Goal: Task Accomplishment & Management: Manage account settings

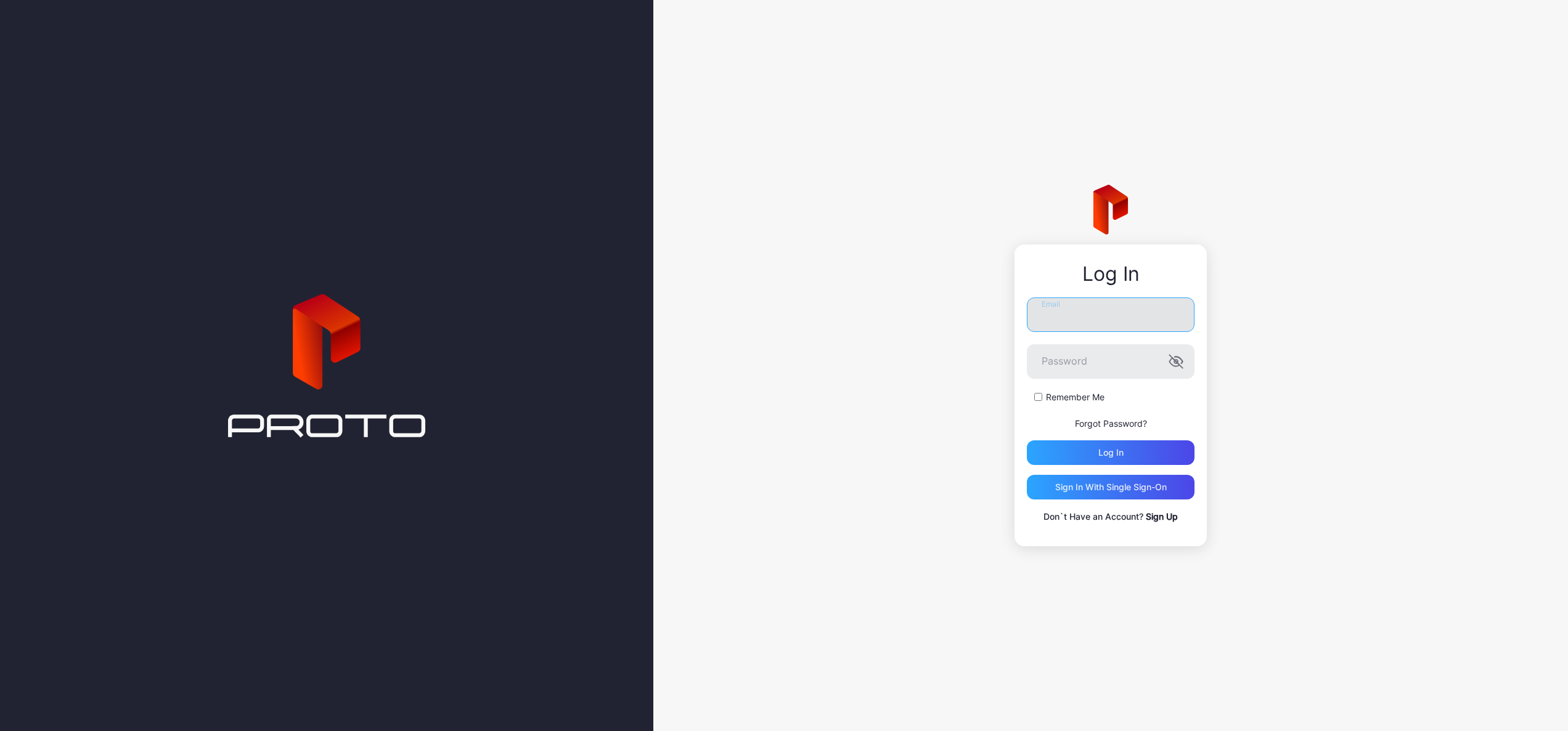
click at [1085, 307] on input "Email" at bounding box center [1110, 315] width 168 height 34
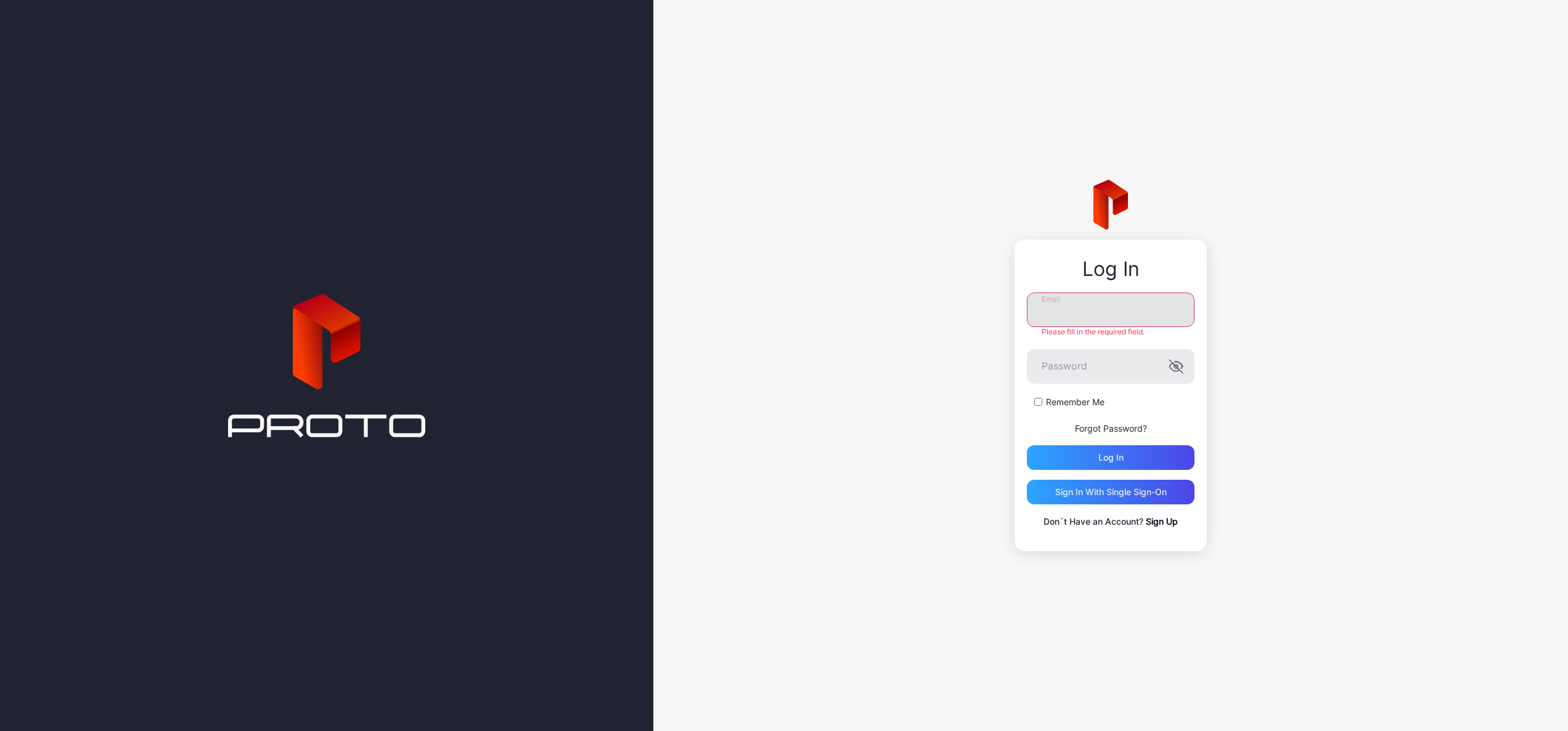
type input "**********"
click at [1132, 453] on div "Log in" at bounding box center [1110, 457] width 168 height 25
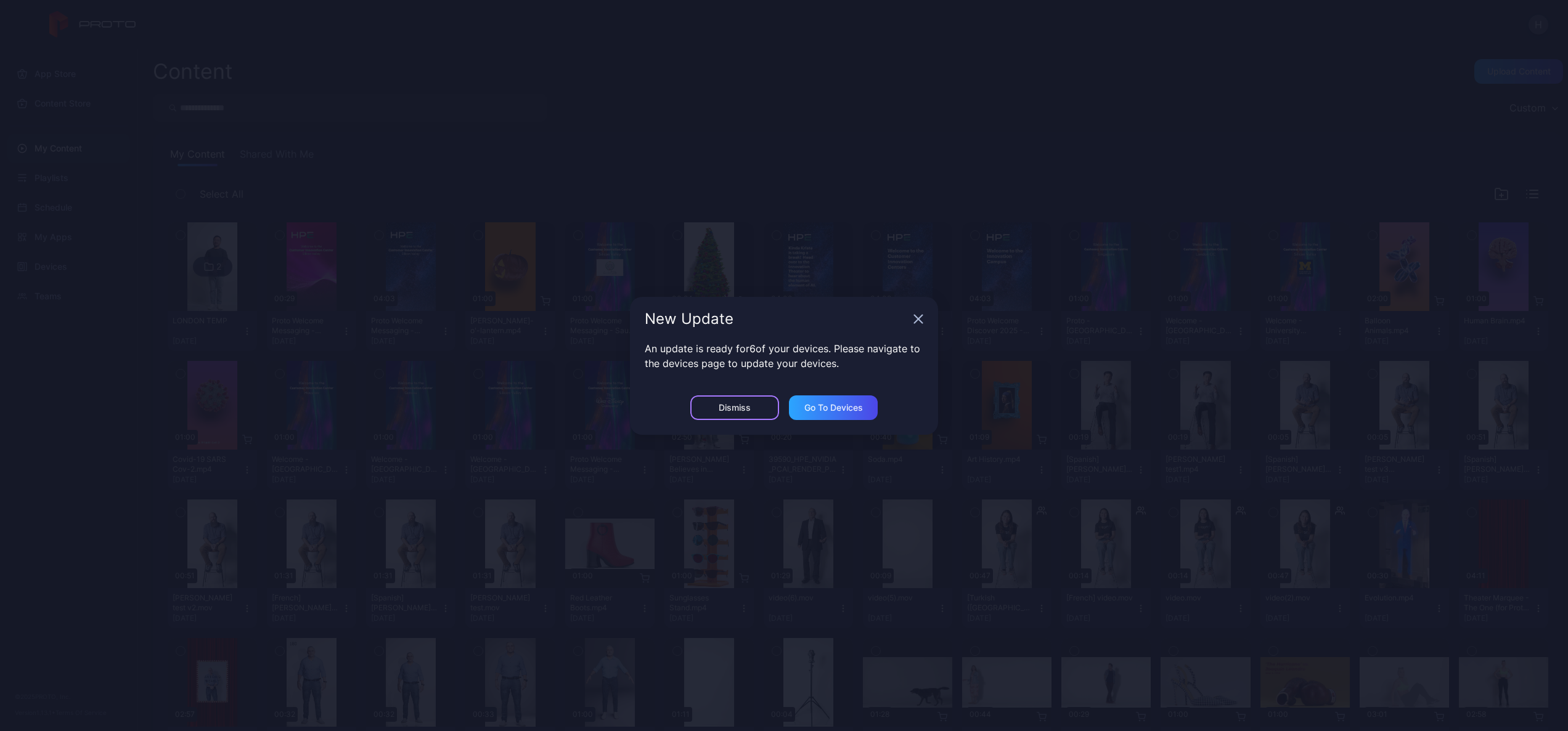
click at [750, 408] on div "Dismiss" at bounding box center [735, 408] width 89 height 25
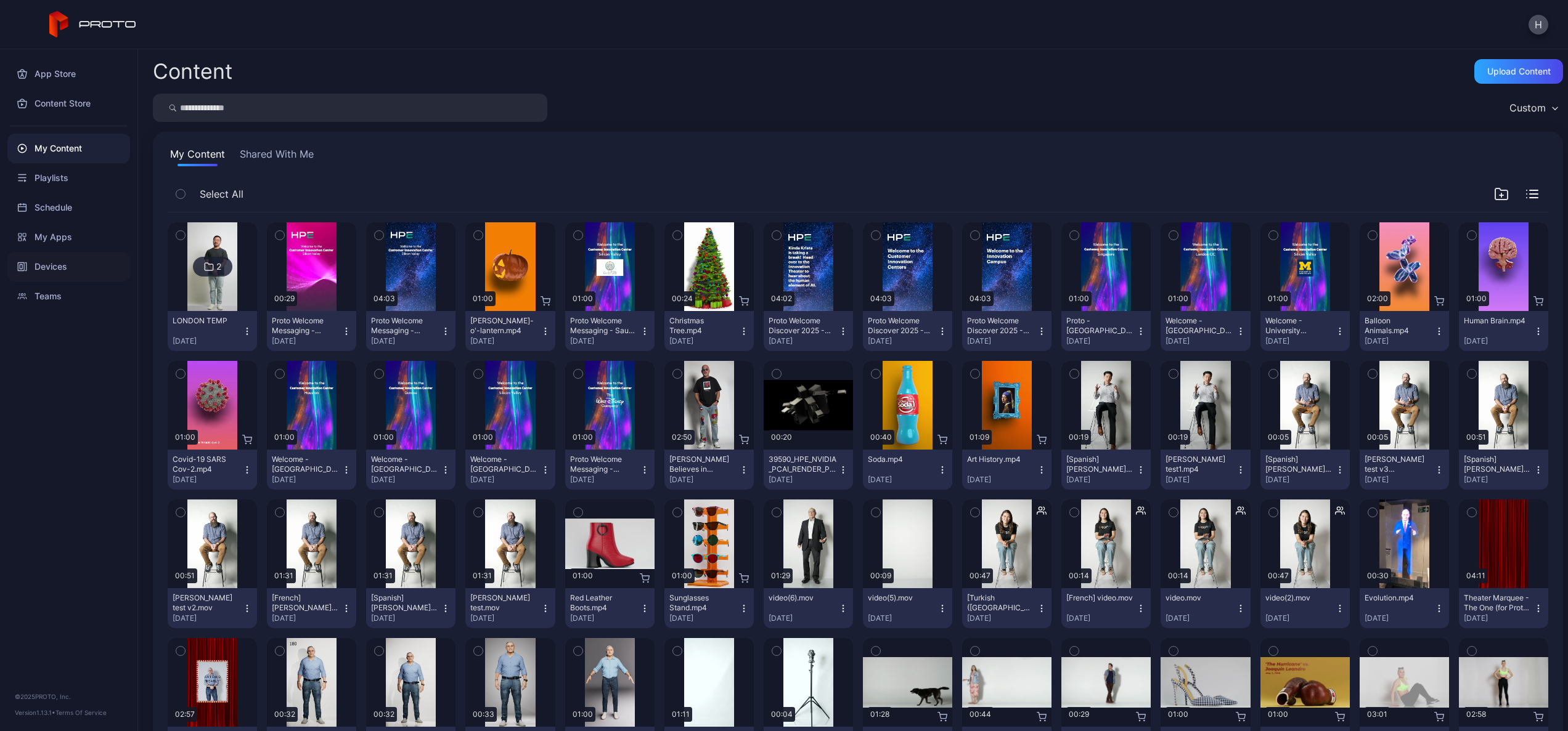
click at [47, 263] on div "Devices" at bounding box center [68, 266] width 122 height 29
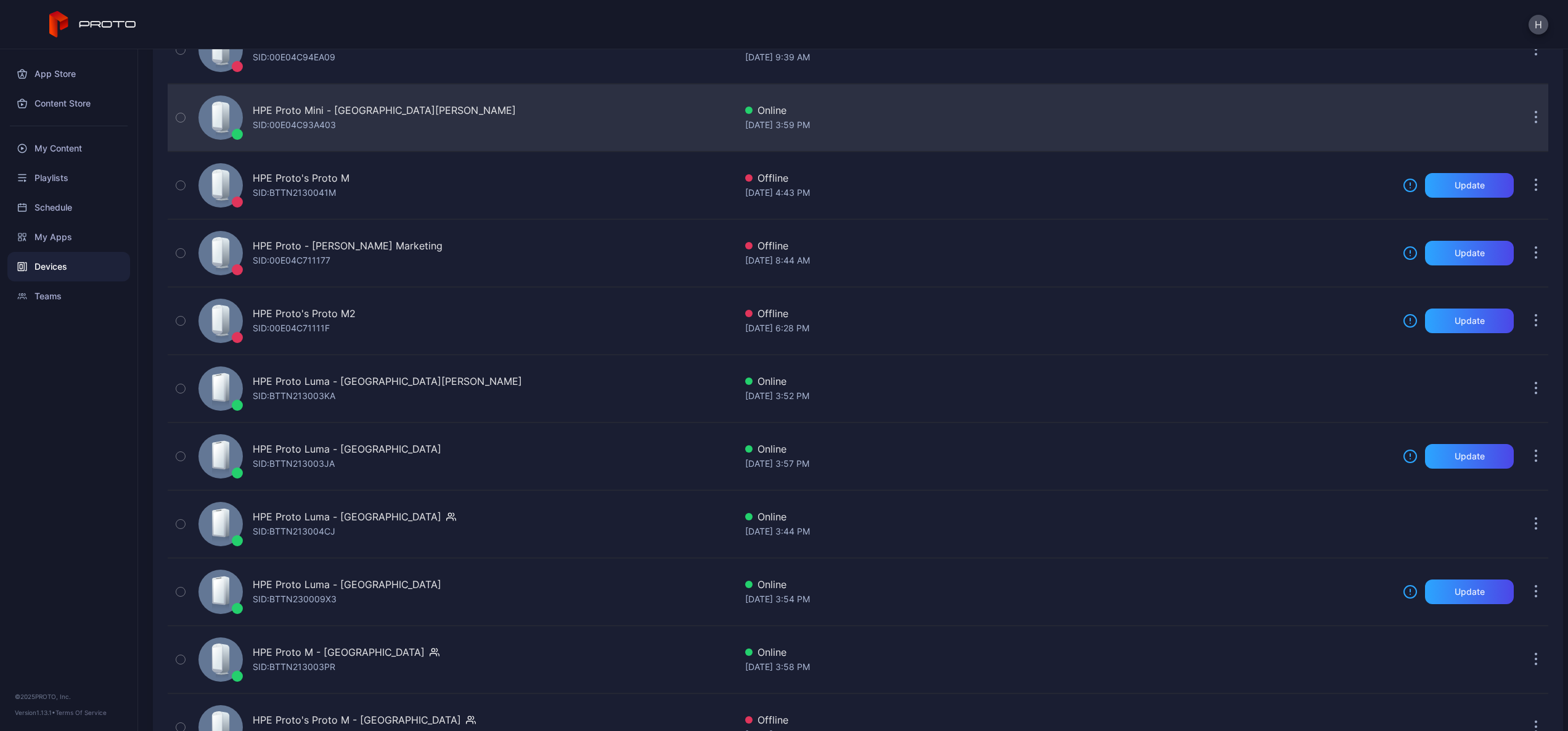
scroll to position [313, 0]
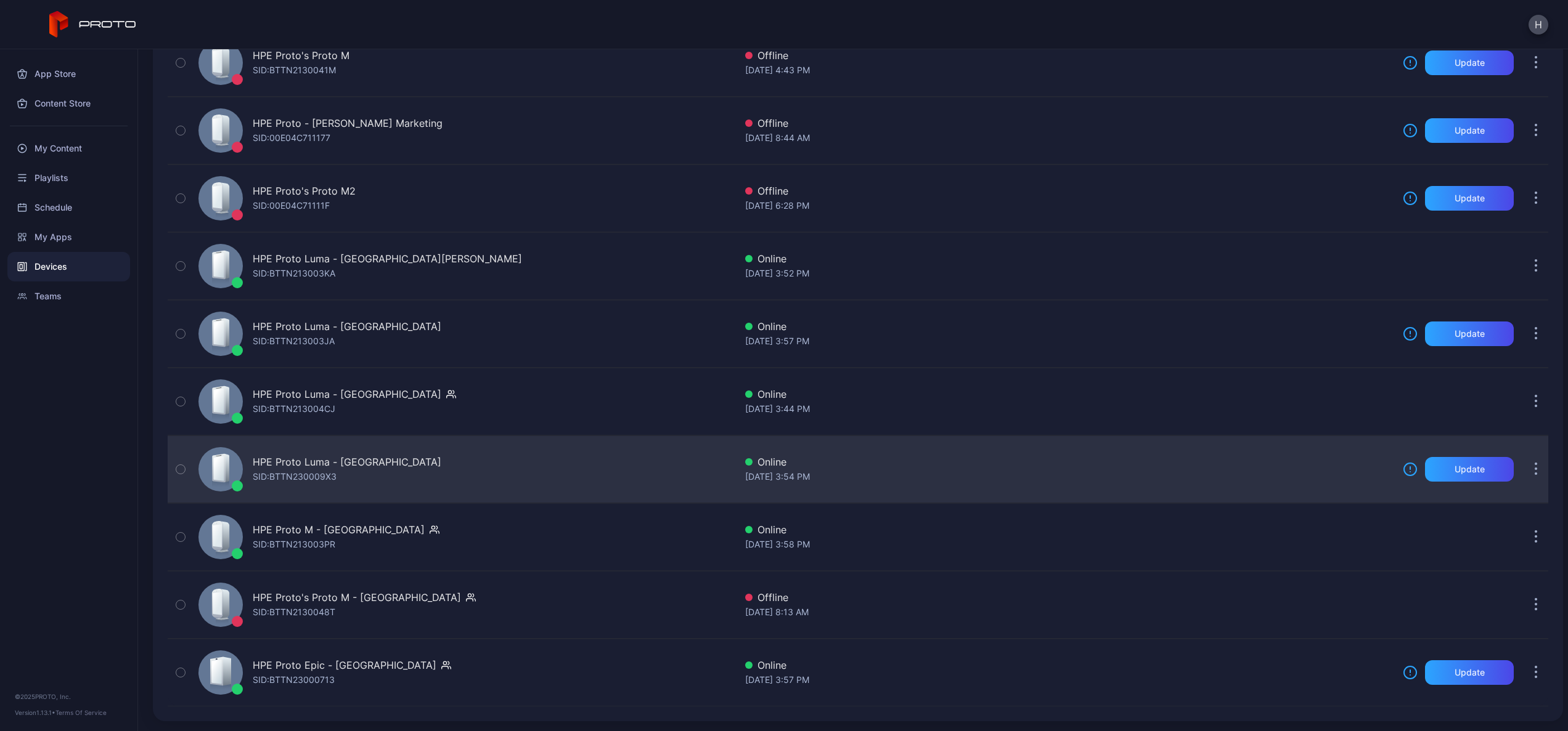
click at [401, 479] on div "HPE Proto Luma - [GEOGRAPHIC_DATA] SID: BTTN230009X3" at bounding box center [465, 469] width 542 height 62
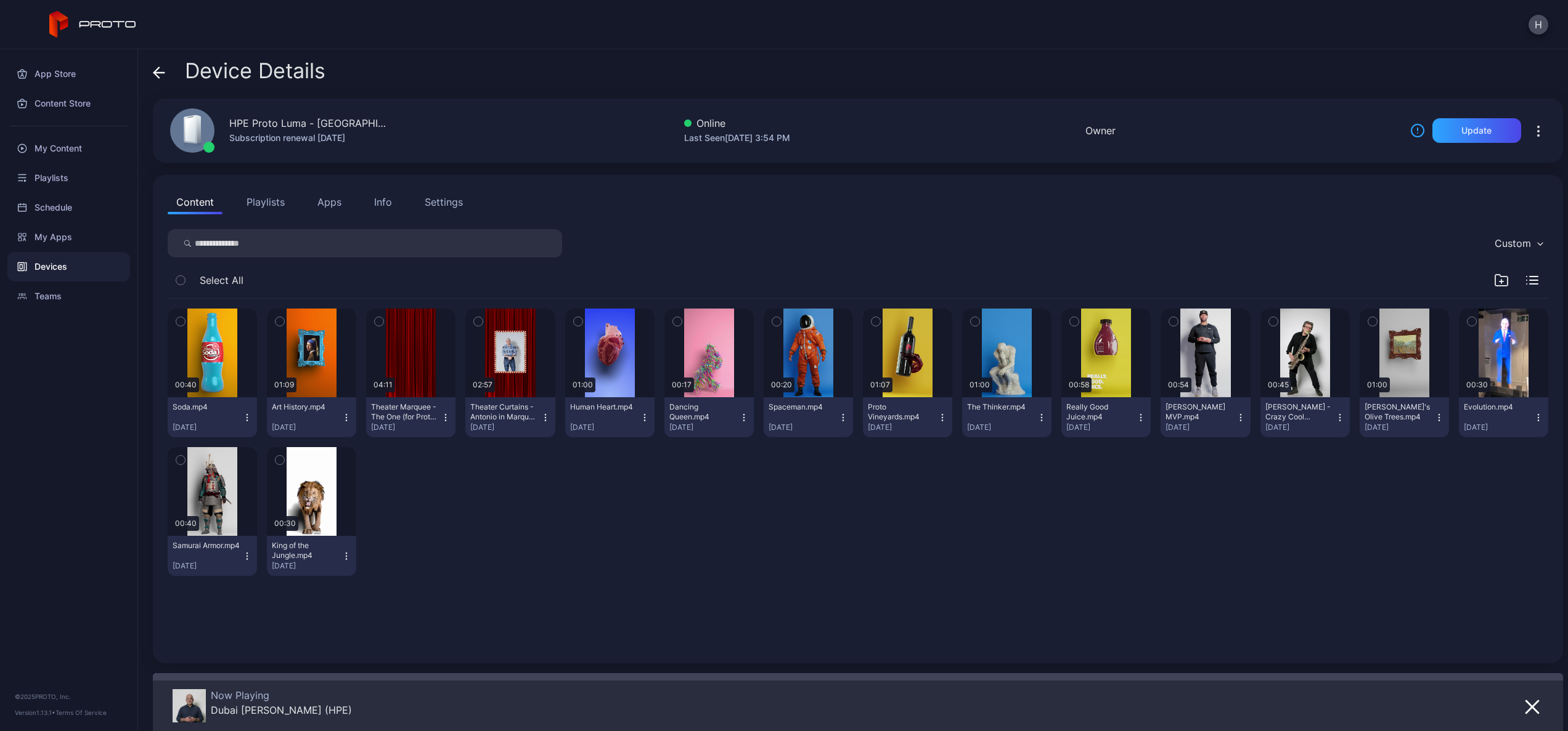
click at [1531, 131] on icon "button" at bounding box center [1539, 131] width 15 height 15
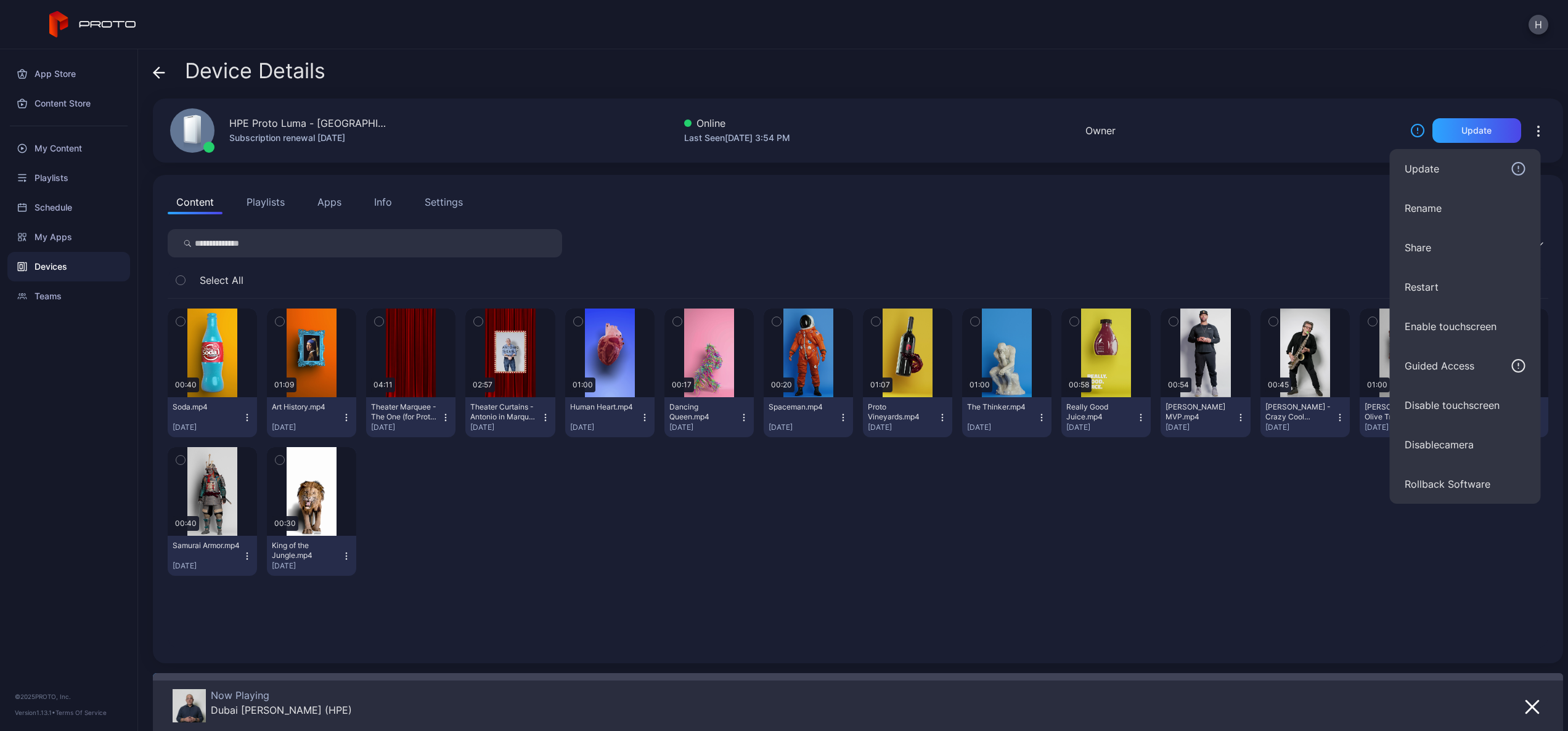
click at [1071, 84] on div "Device Details" at bounding box center [857, 73] width 1410 height 29
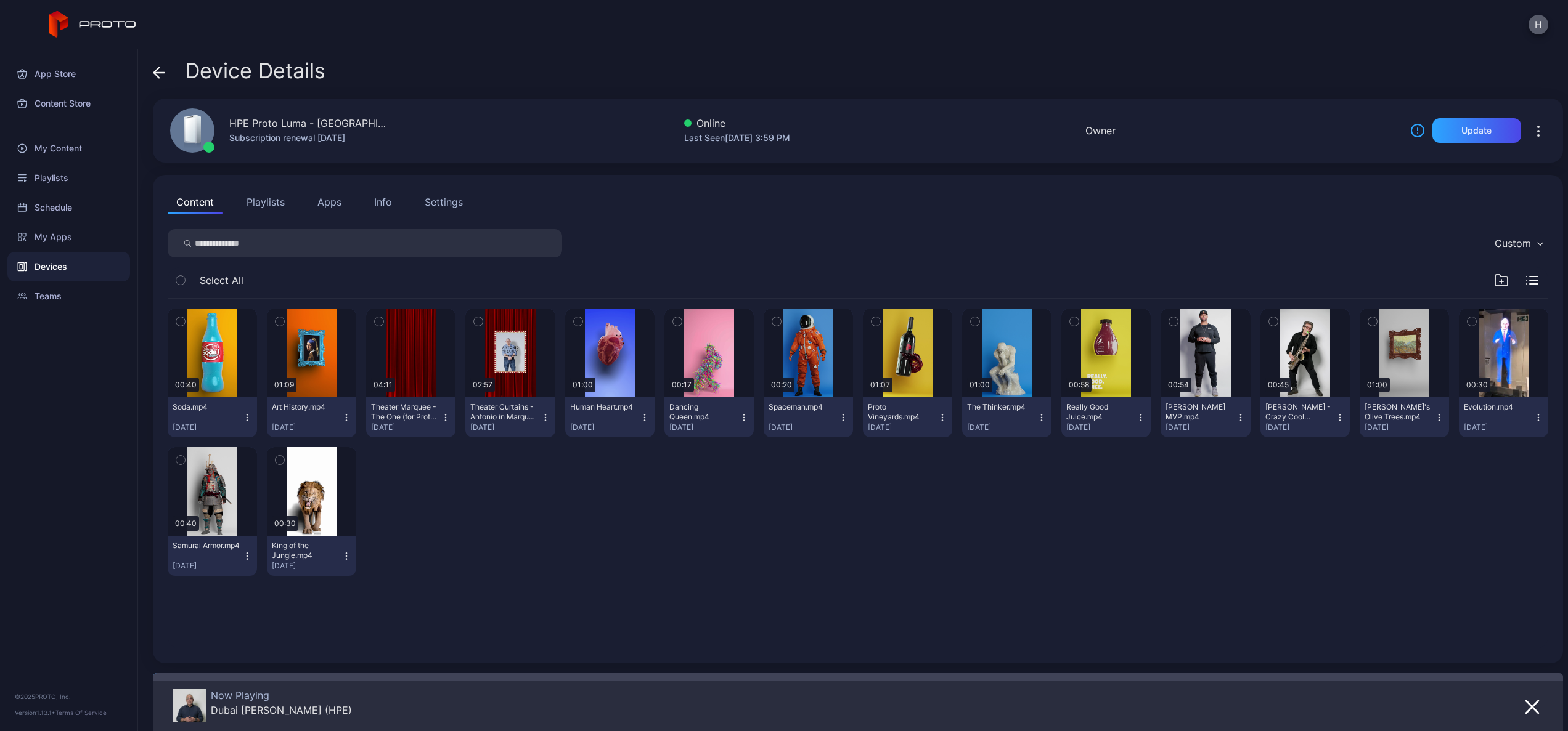
click at [1543, 23] on button "H" at bounding box center [1538, 25] width 20 height 20
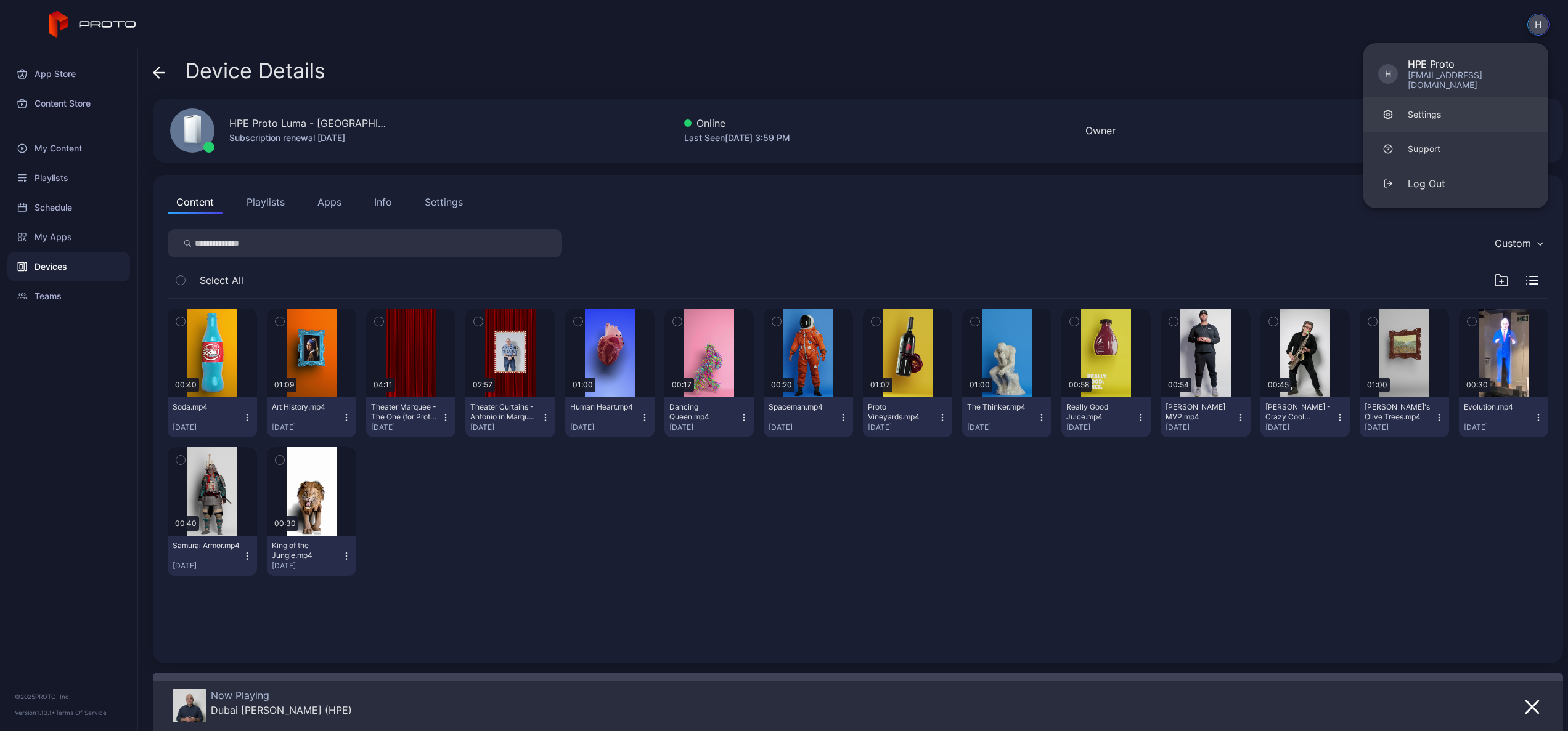
click at [1423, 109] on div "Settings" at bounding box center [1424, 115] width 34 height 12
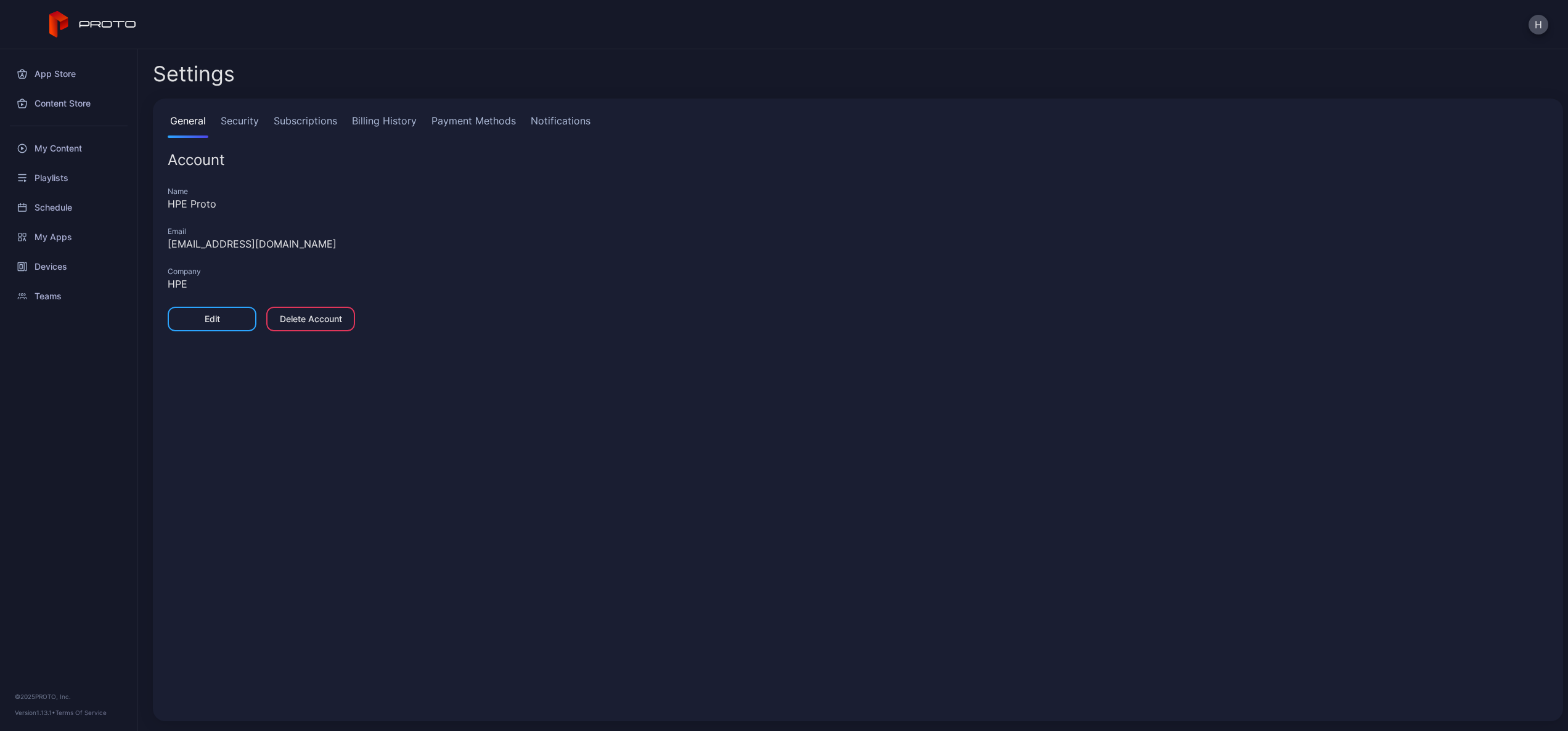
click at [359, 118] on link "Billing History" at bounding box center [384, 126] width 70 height 25
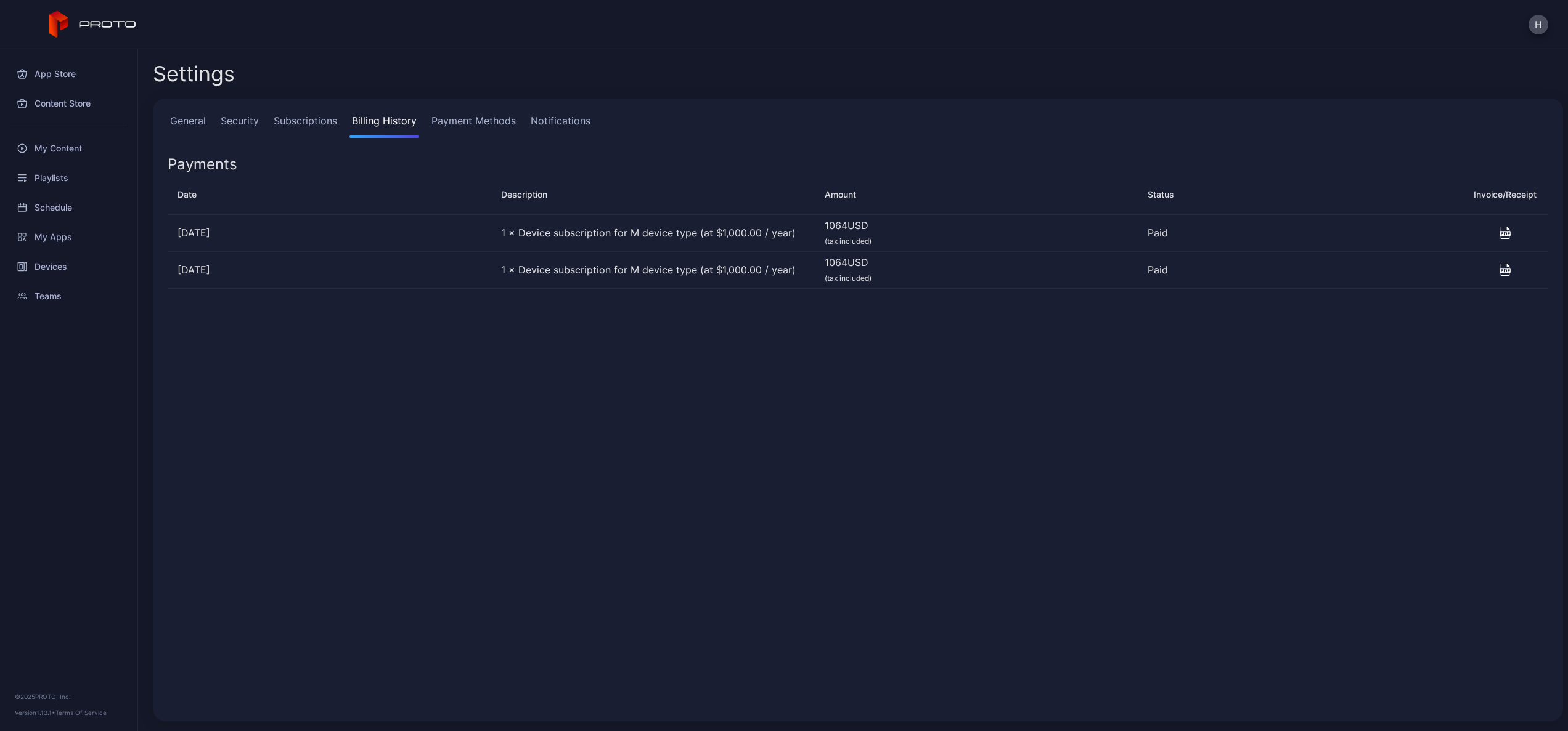
click at [308, 119] on link "Subscriptions" at bounding box center [305, 126] width 68 height 25
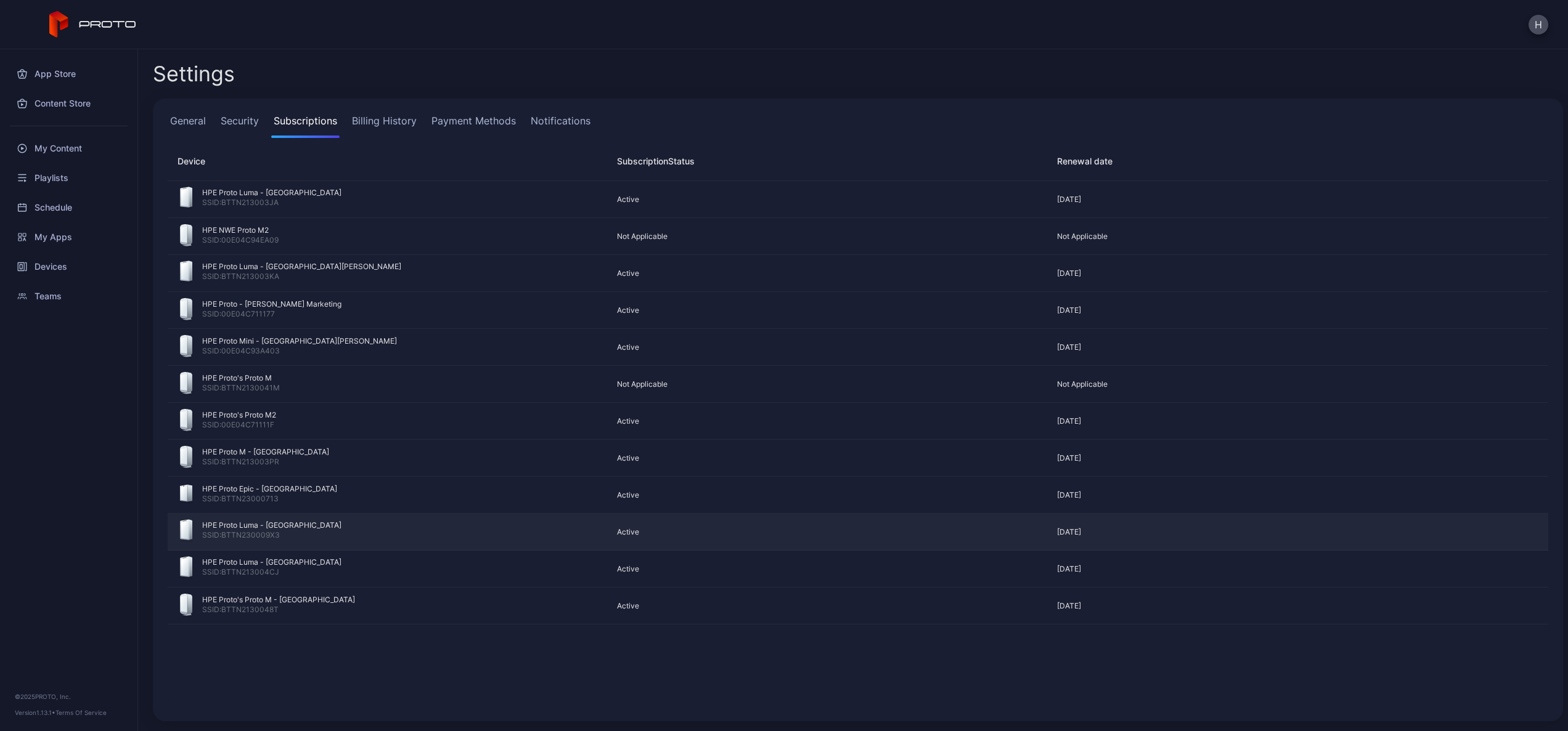
click at [260, 531] on div "SSID: BTTN230009X3" at bounding box center [272, 537] width 140 height 12
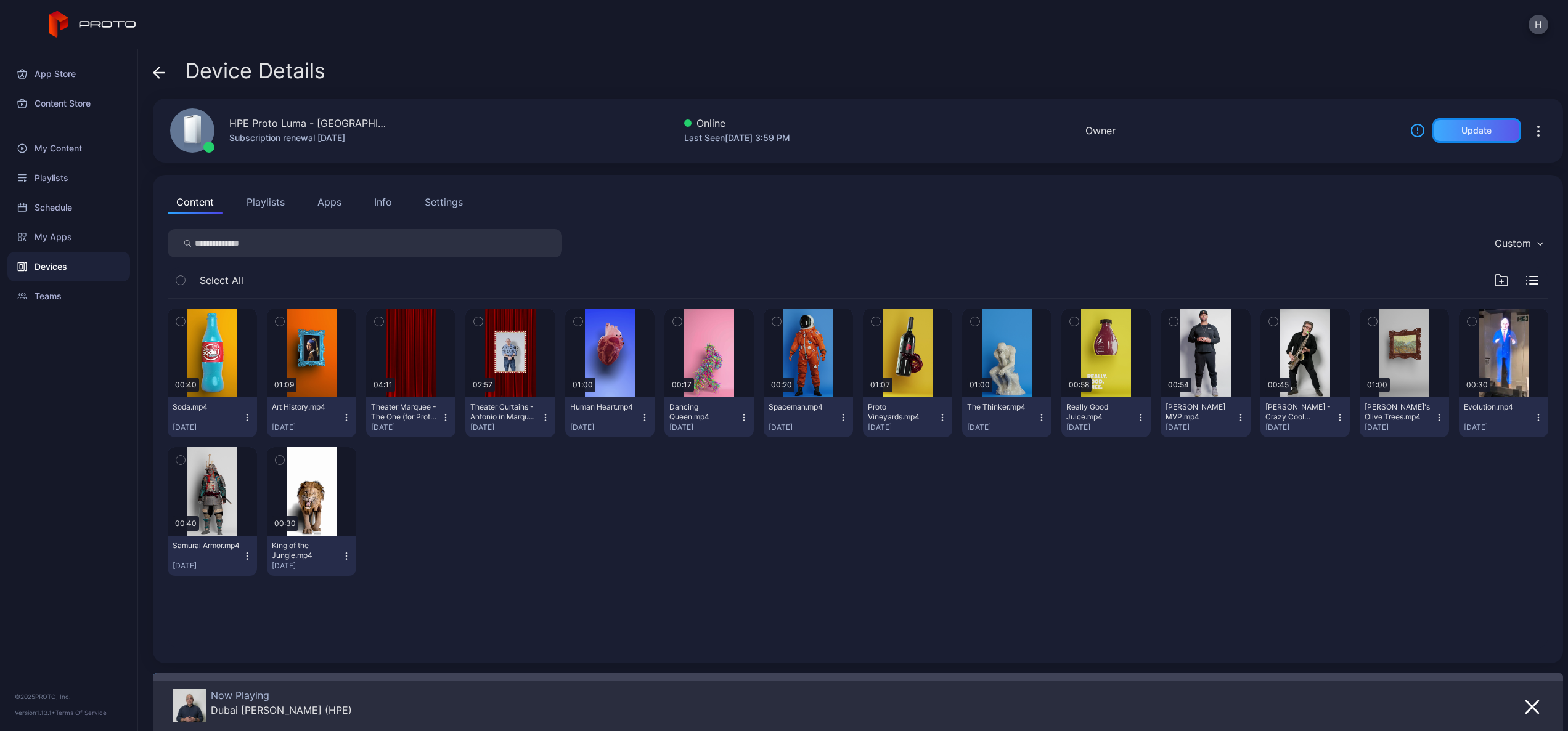
click at [1463, 131] on div "Update" at bounding box center [1476, 131] width 30 height 10
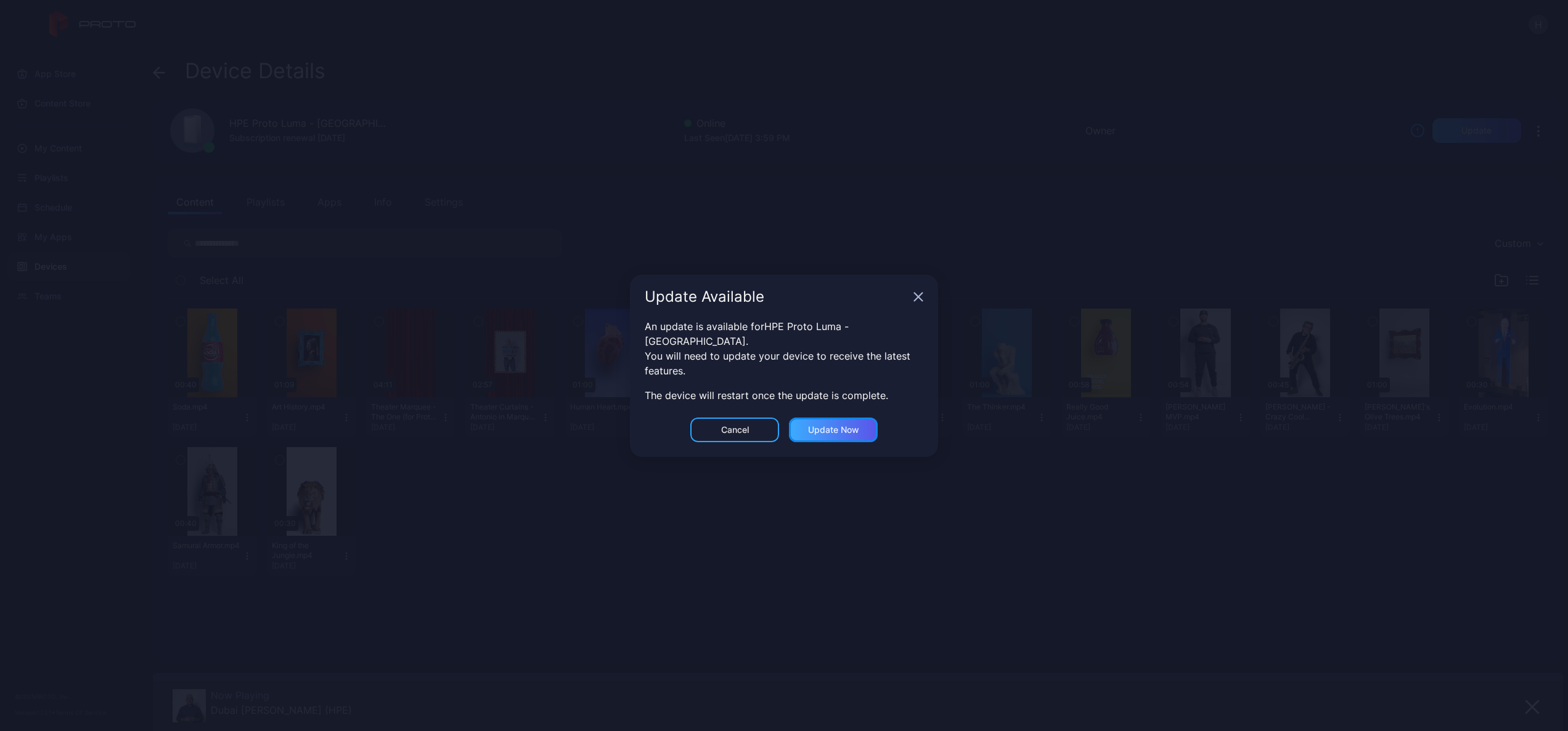
click at [822, 425] on div "Update now" at bounding box center [833, 430] width 51 height 10
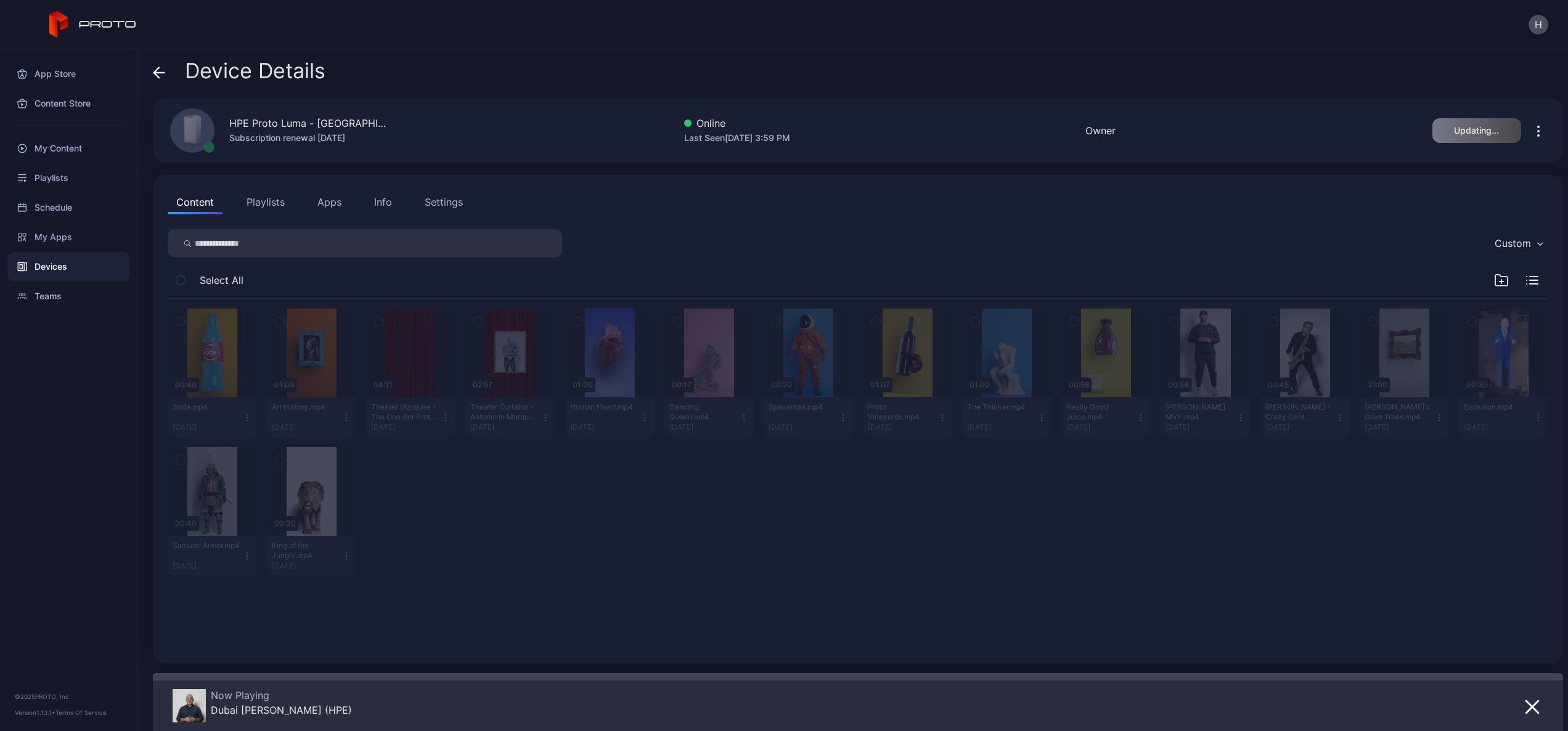
click at [157, 77] on icon at bounding box center [159, 72] width 12 height 12
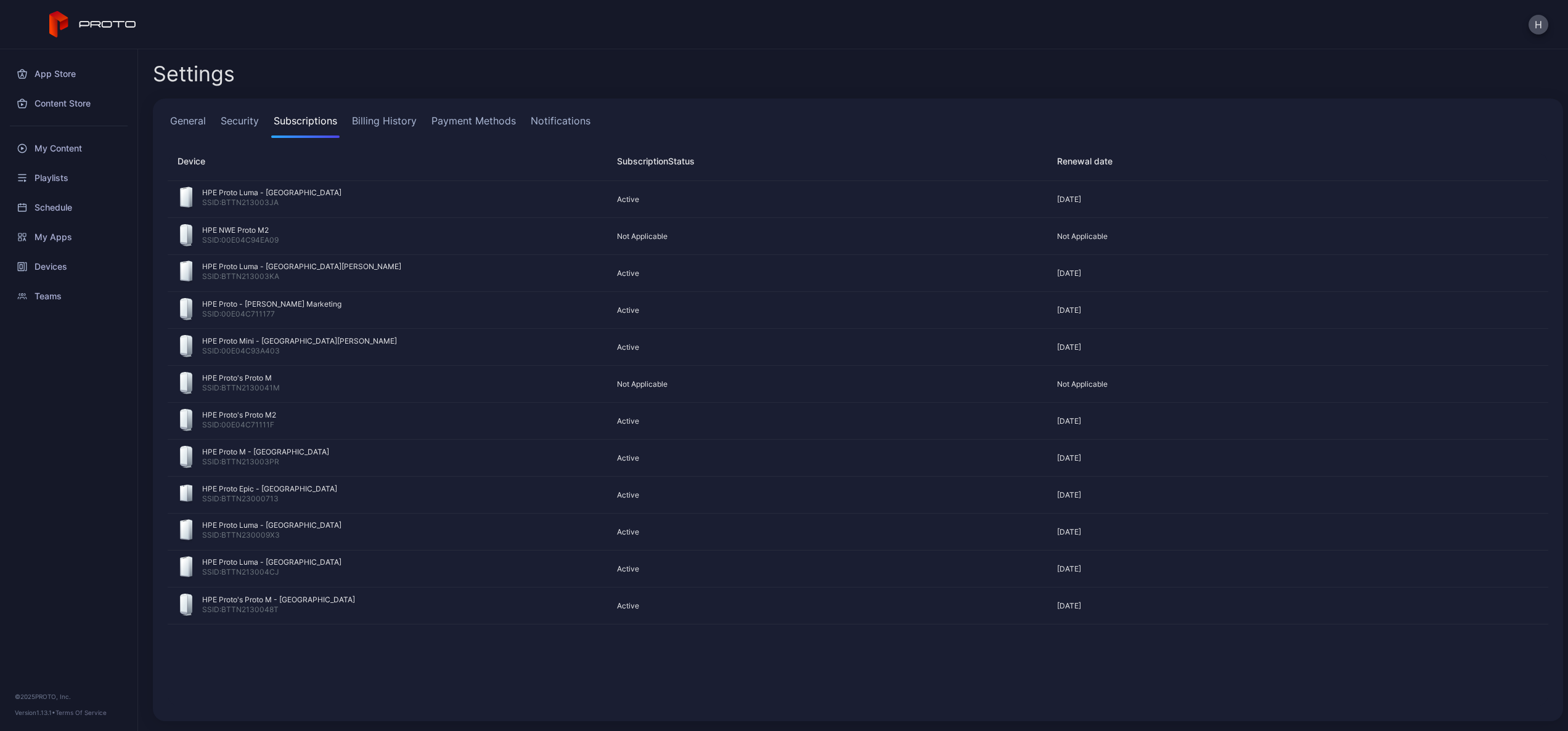
click at [202, 124] on link "General" at bounding box center [187, 126] width 40 height 25
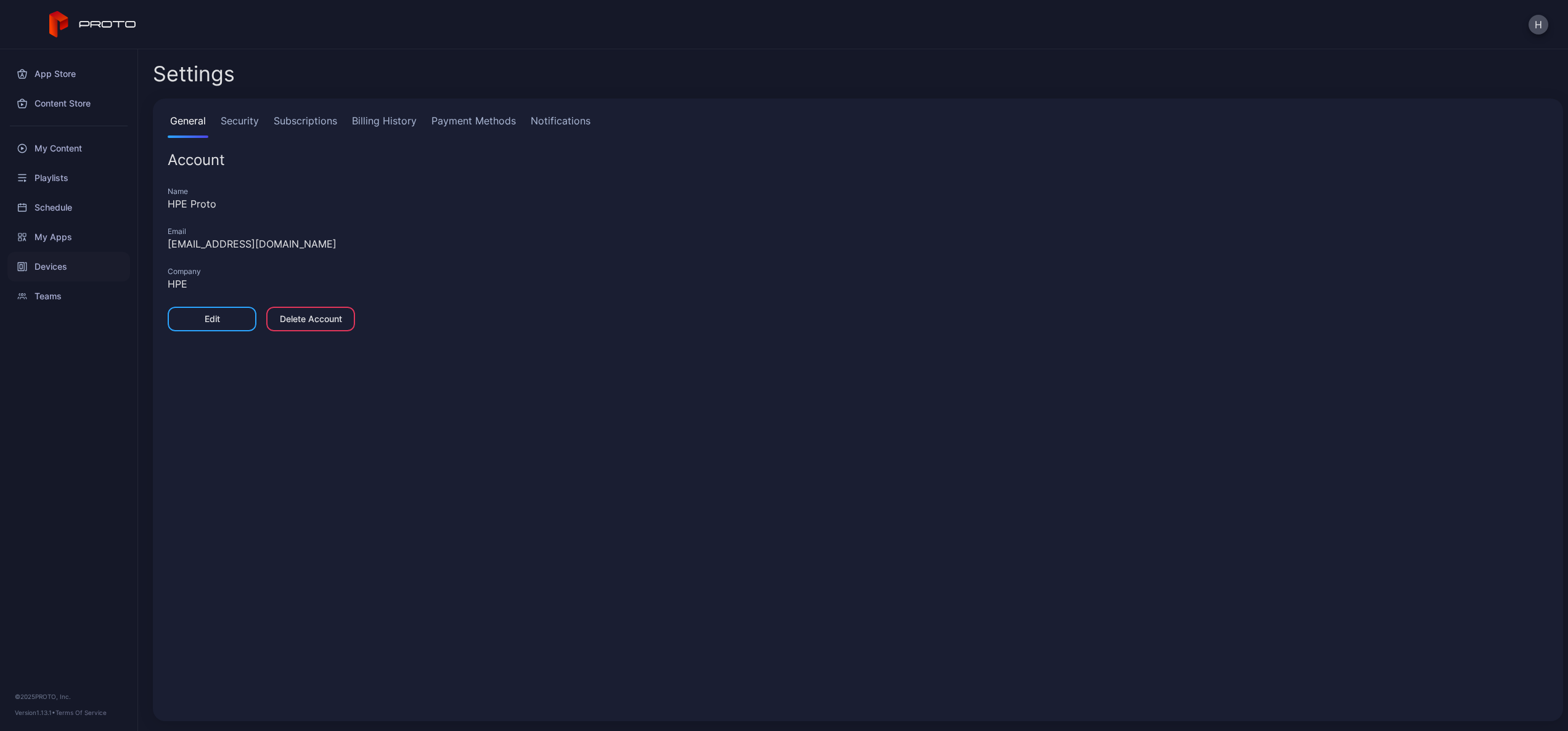
click at [54, 261] on div "Devices" at bounding box center [68, 266] width 122 height 29
